Goal: Complete application form: Complete application form

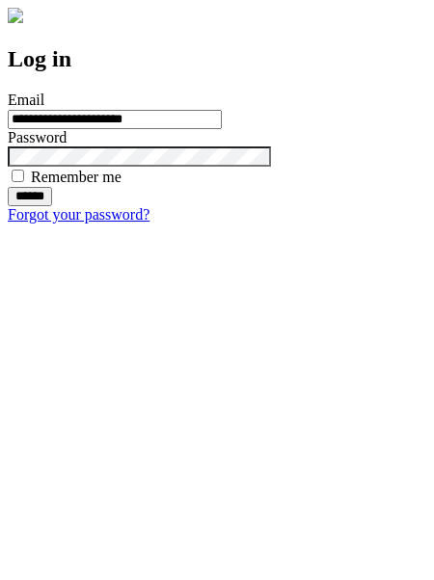
type input "**********"
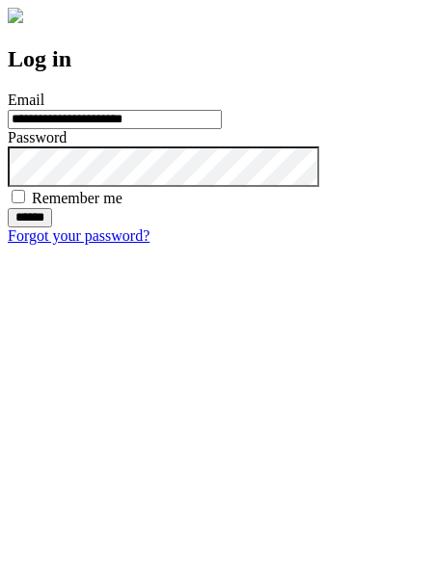
click at [52, 227] on input "******" at bounding box center [30, 217] width 44 height 19
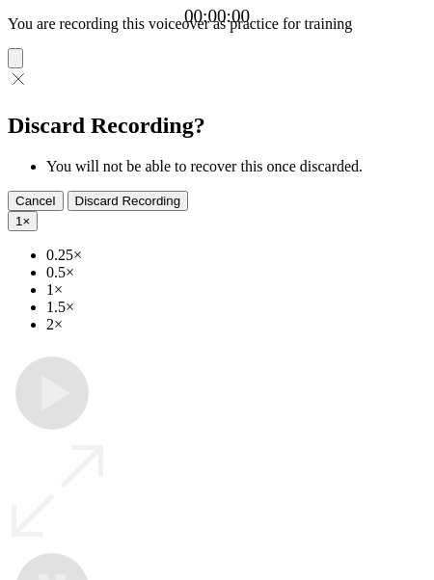
type input "**********"
